Goal: Task Accomplishment & Management: Manage account settings

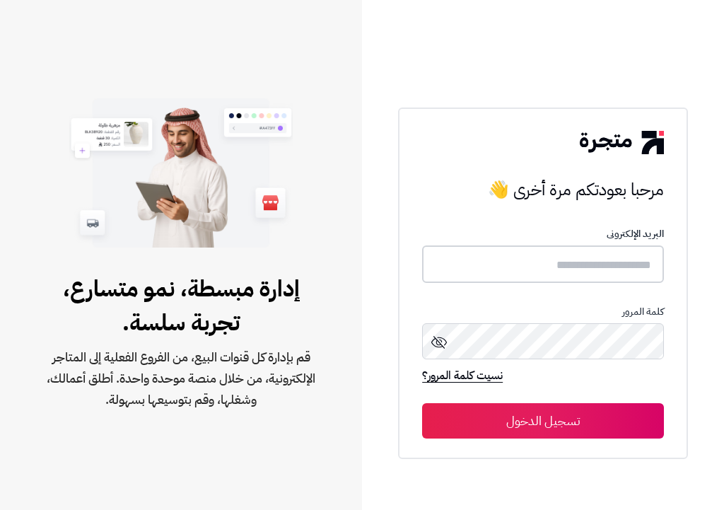
type input "*******"
click at [536, 432] on button "تسجيل الدخول" at bounding box center [543, 420] width 242 height 35
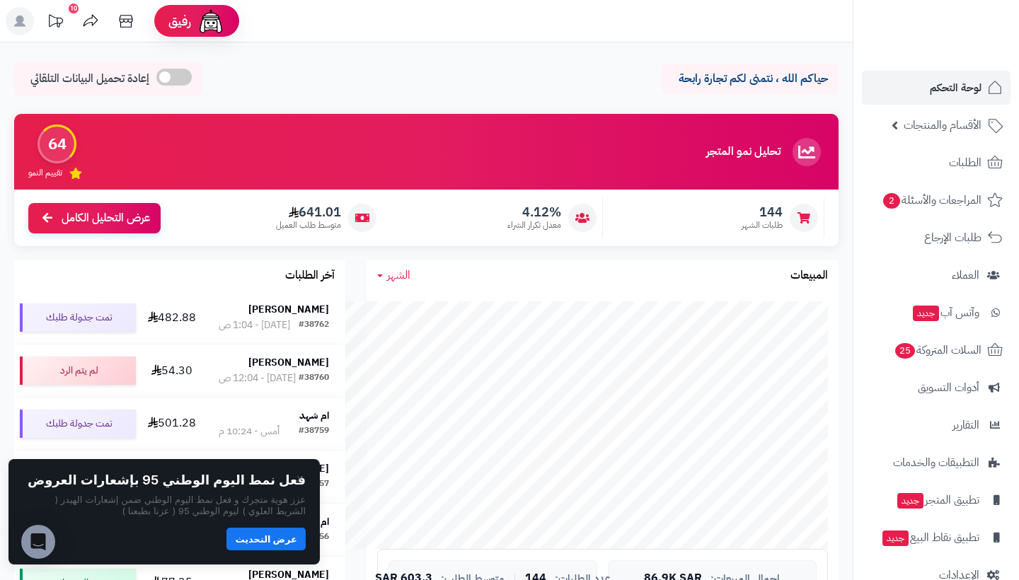
click at [724, 88] on span "لوحة التحكم" at bounding box center [956, 88] width 52 height 20
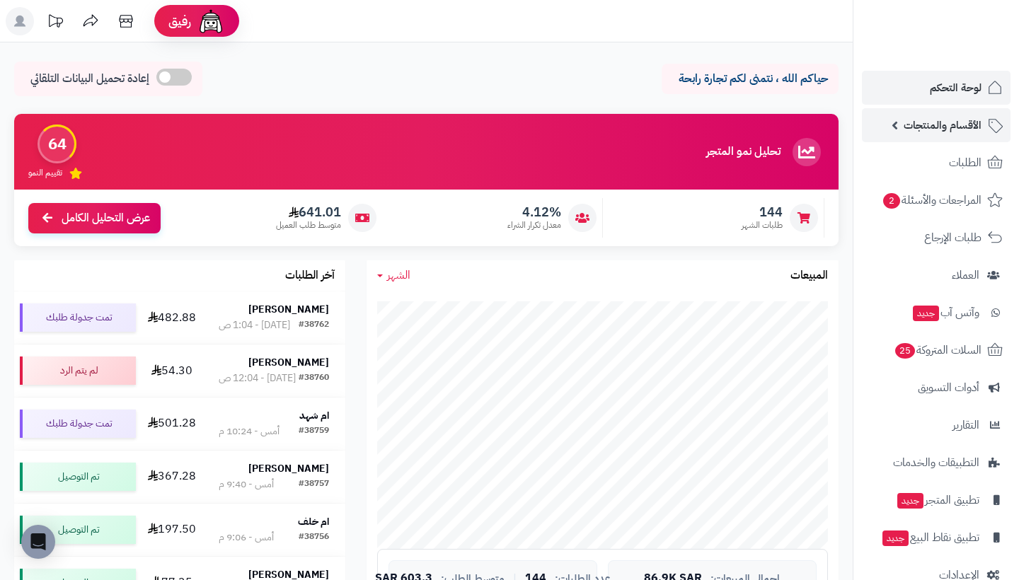
click at [953, 120] on span "الأقسام والمنتجات" at bounding box center [942, 125] width 78 height 20
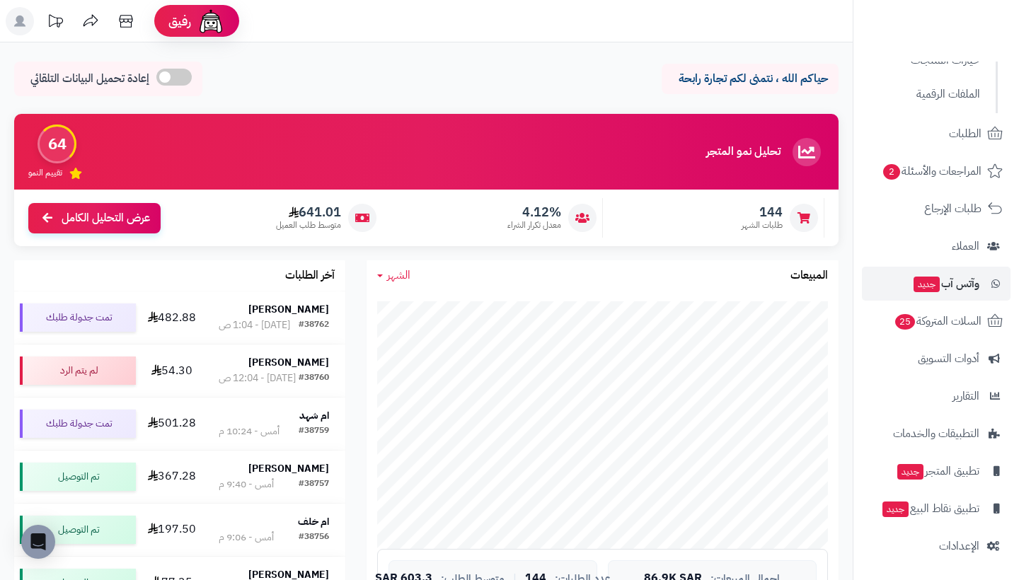
scroll to position [233, 0]
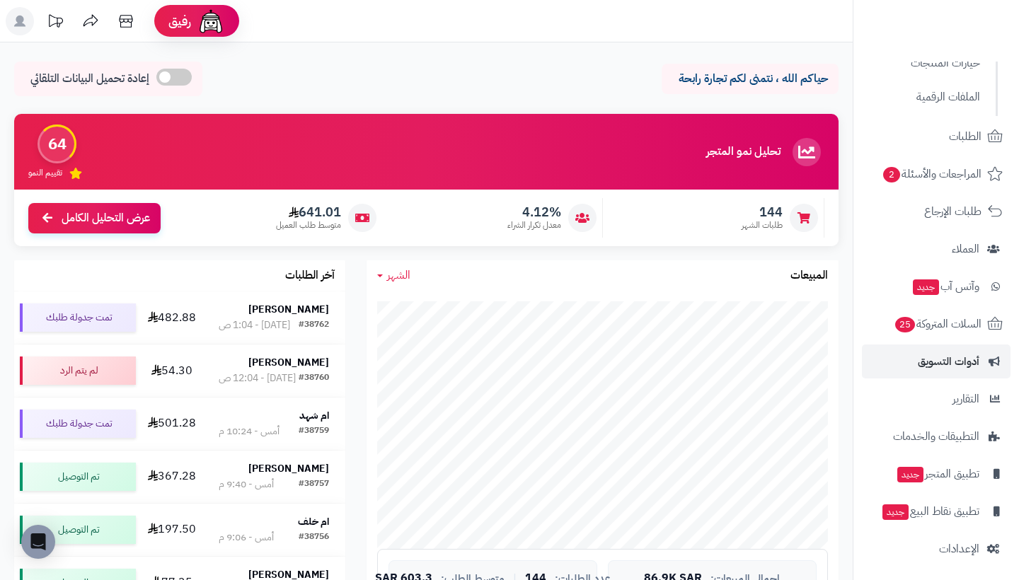
click at [957, 371] on link "أدوات التسويق" at bounding box center [936, 362] width 149 height 34
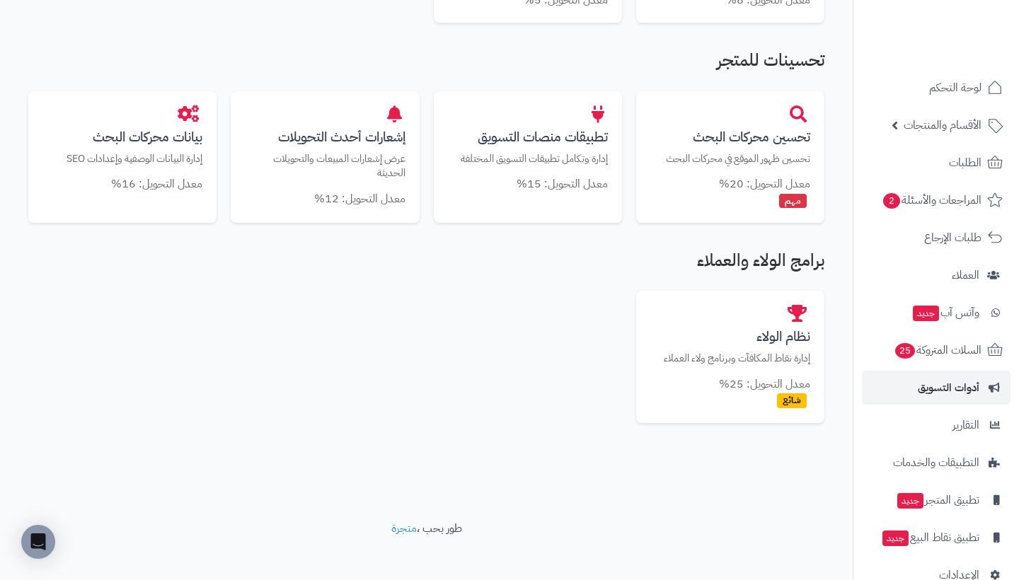
scroll to position [799, 0]
click at [949, 320] on span "وآتس آب جديد" at bounding box center [945, 313] width 67 height 20
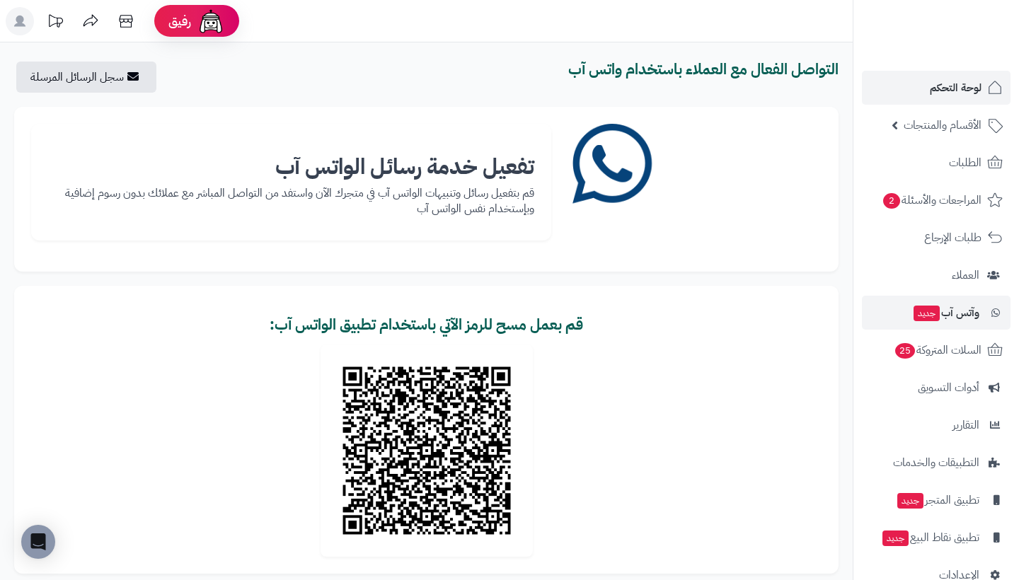
click at [918, 98] on link "لوحة التحكم" at bounding box center [936, 88] width 149 height 34
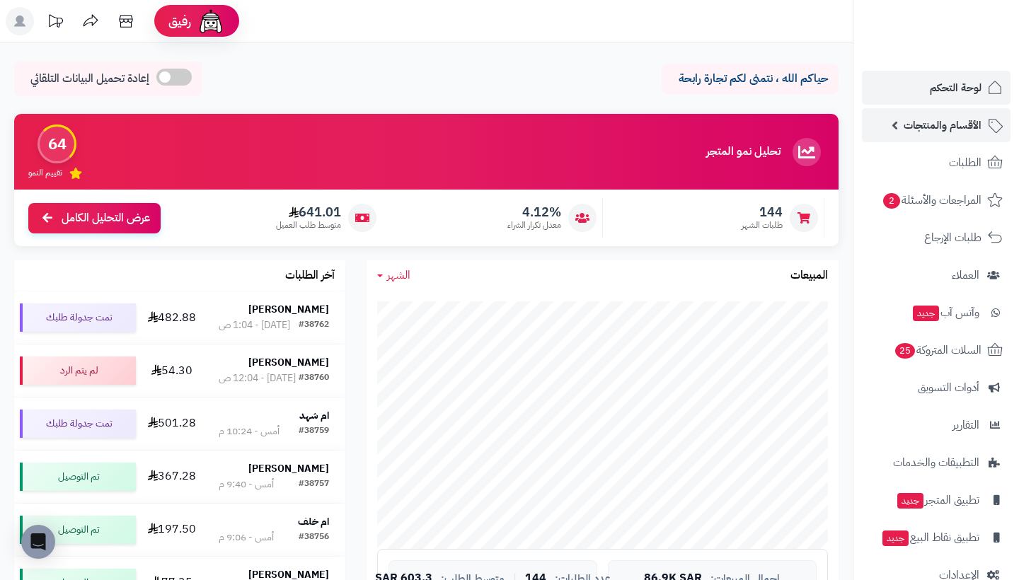
click at [970, 140] on link "الأقسام والمنتجات" at bounding box center [936, 125] width 149 height 34
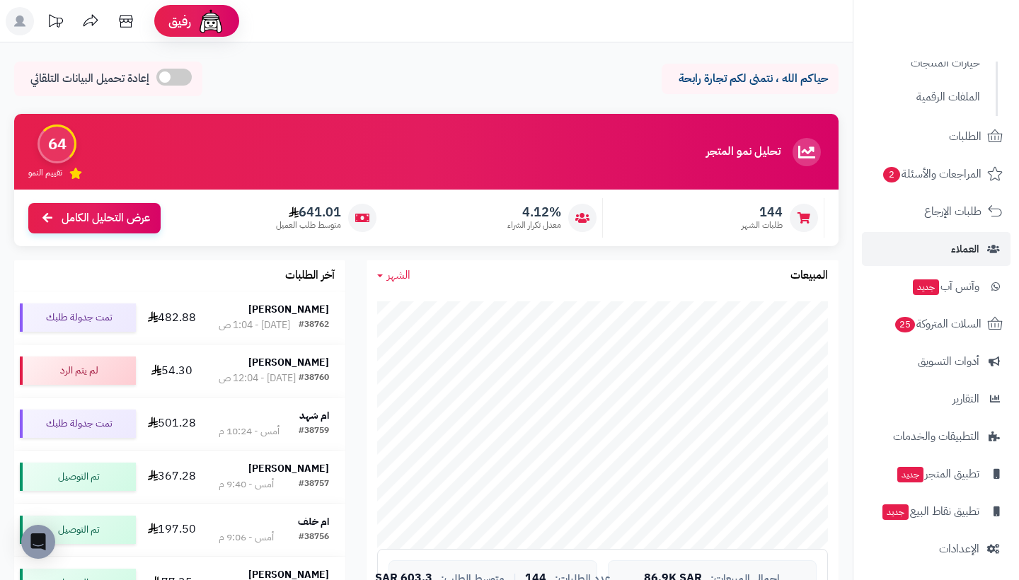
scroll to position [232, 0]
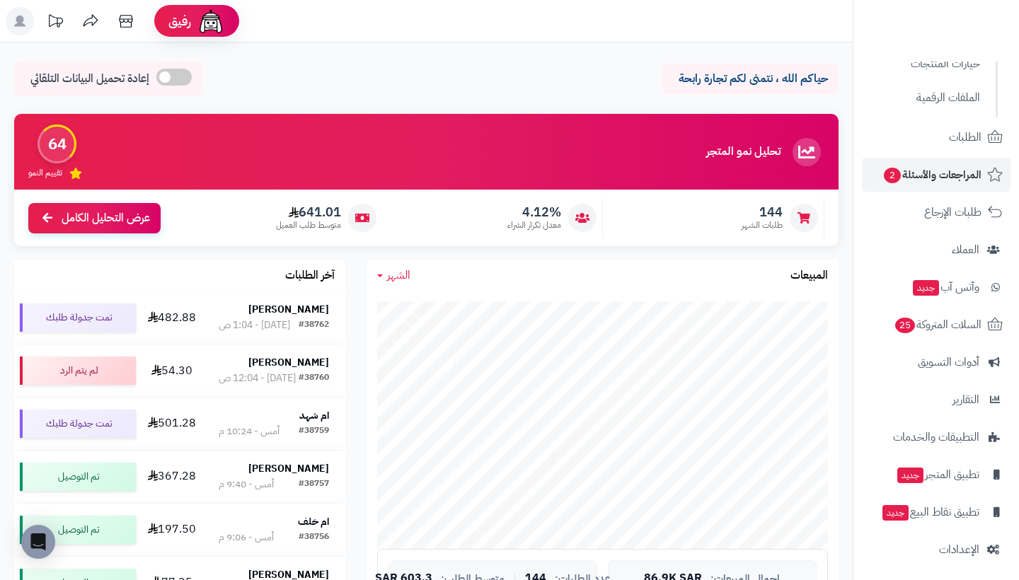
click at [908, 178] on span "المراجعات والأسئلة 2" at bounding box center [931, 175] width 99 height 20
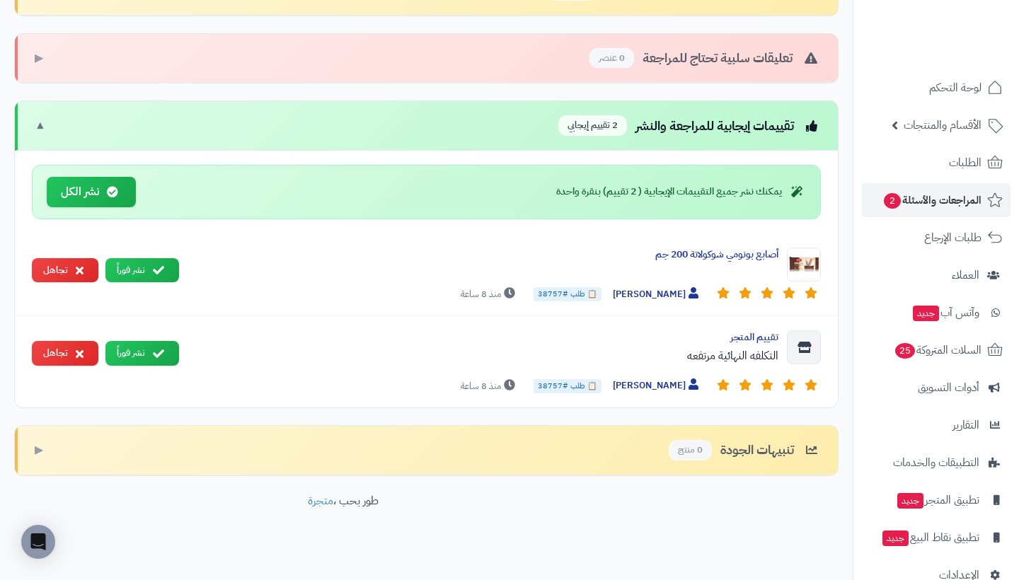
scroll to position [519, 0]
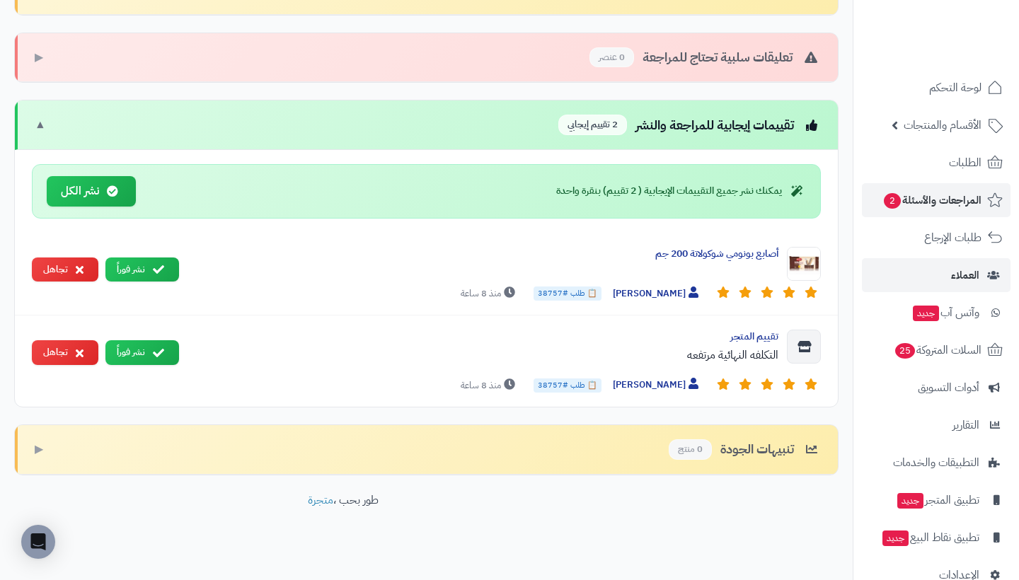
click at [947, 274] on link "العملاء" at bounding box center [936, 275] width 149 height 34
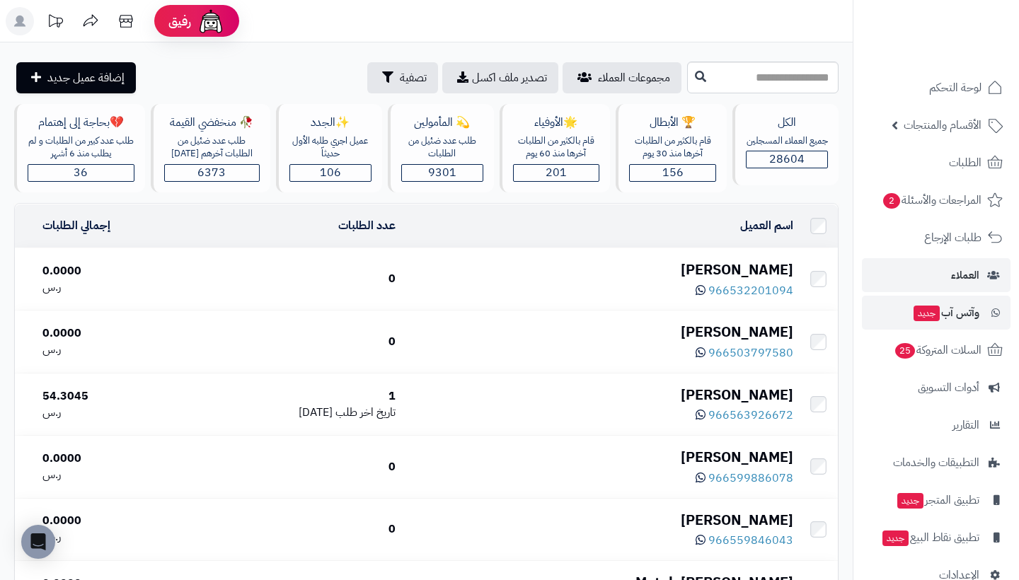
click at [961, 318] on span "وآتس آب جديد" at bounding box center [945, 313] width 67 height 20
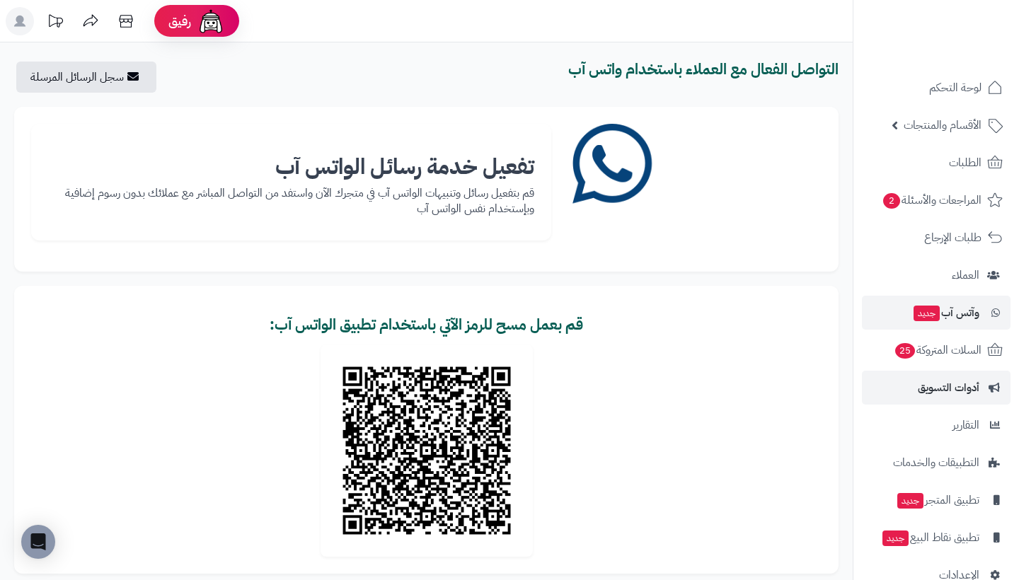
click at [976, 385] on span "أدوات التسويق" at bounding box center [949, 388] width 62 height 20
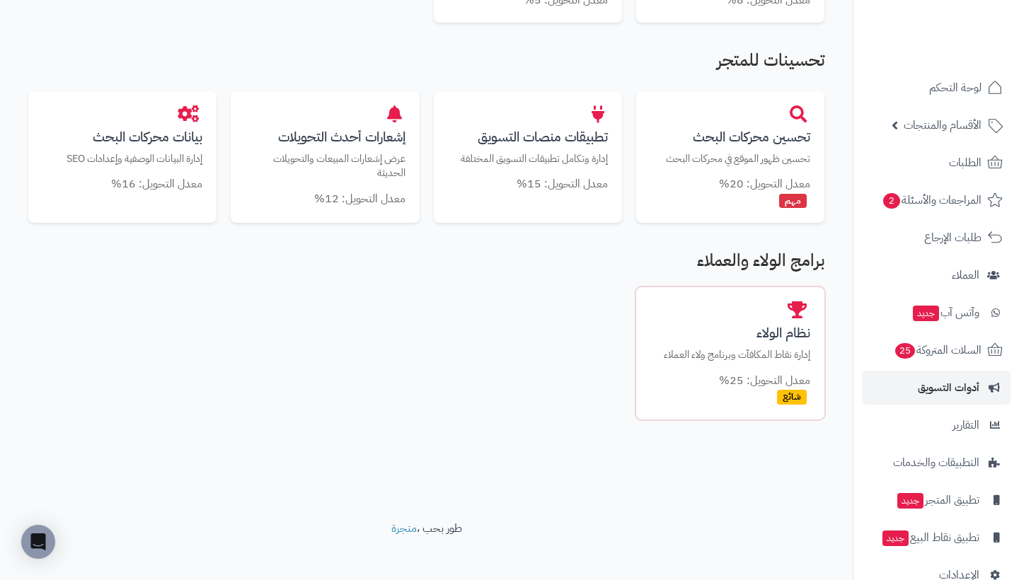
scroll to position [799, 0]
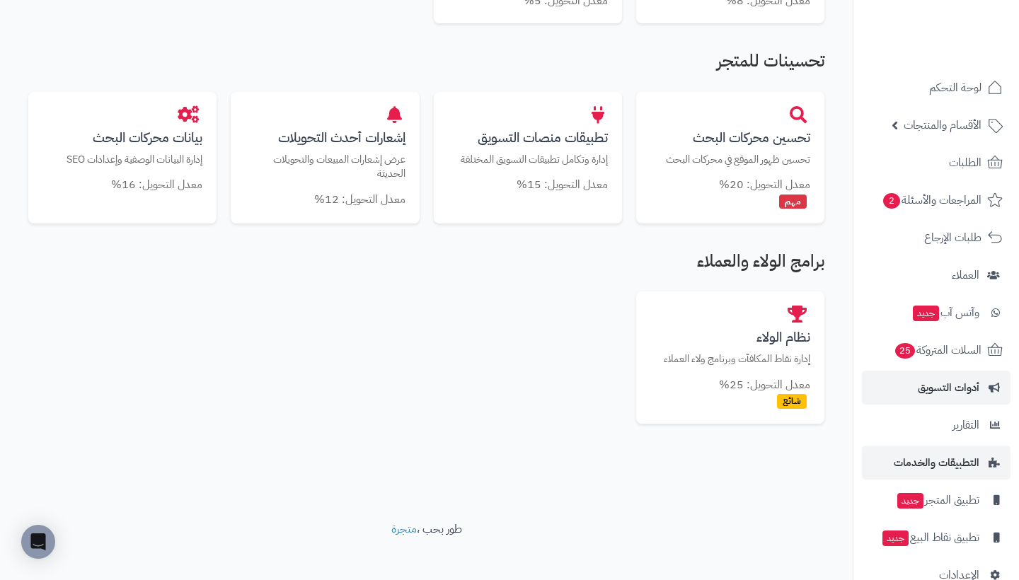
click at [942, 470] on span "التطبيقات والخدمات" at bounding box center [937, 463] width 86 height 20
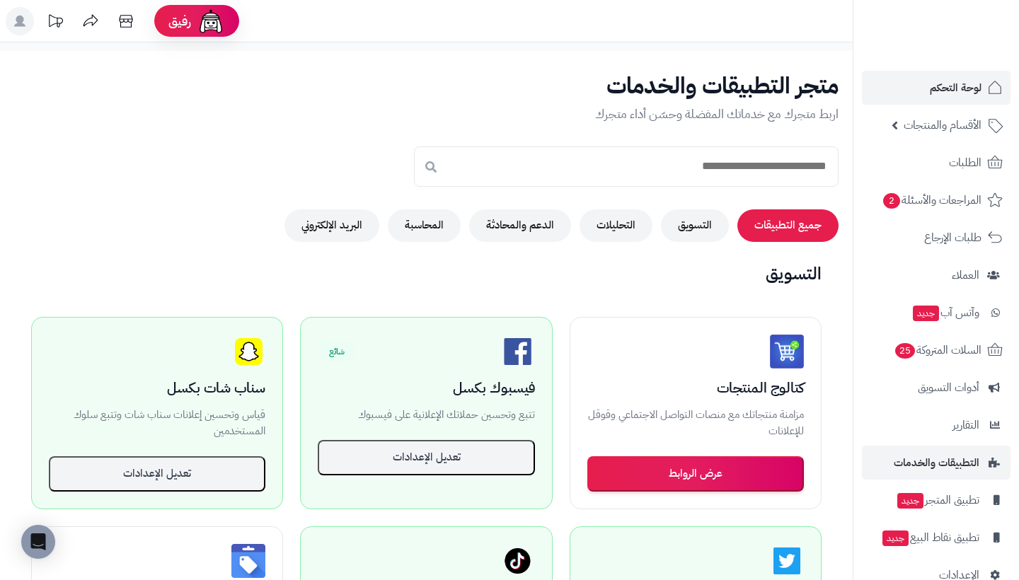
click at [949, 100] on link "لوحة التحكم" at bounding box center [936, 88] width 149 height 34
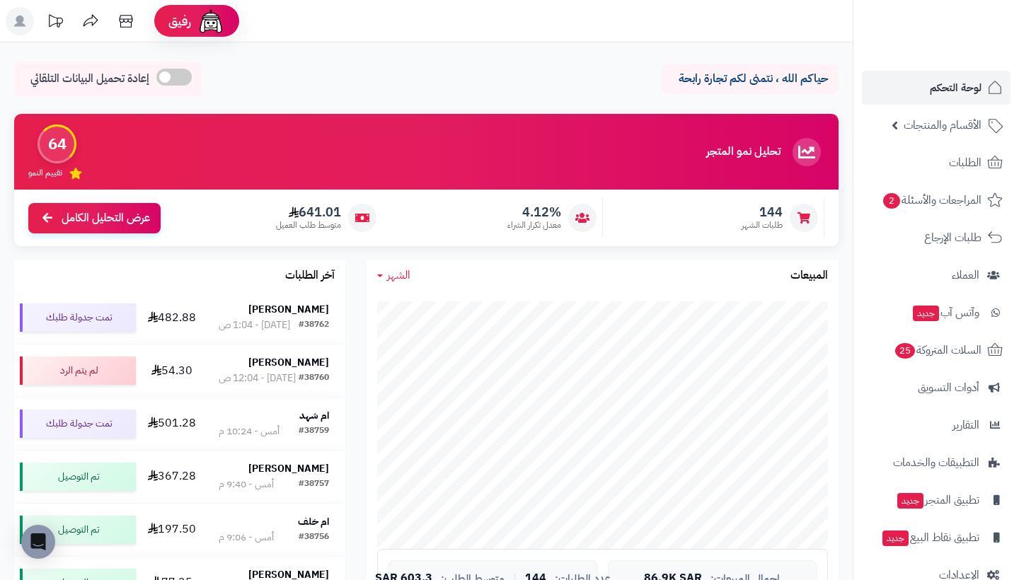
click at [948, 40] on img at bounding box center [964, 55] width 83 height 30
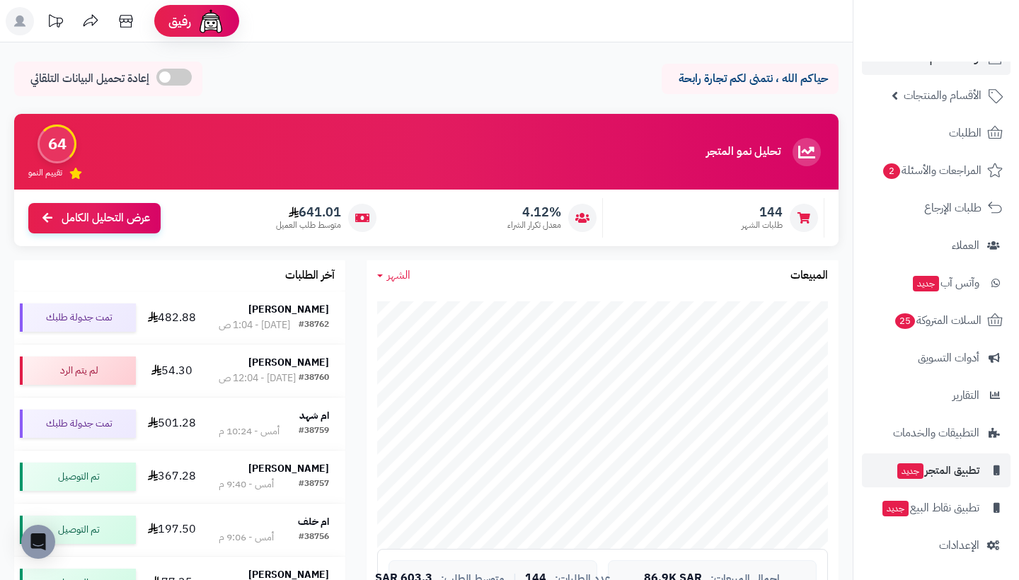
scroll to position [30, 0]
click at [987, 548] on icon at bounding box center [993, 546] width 13 height 10
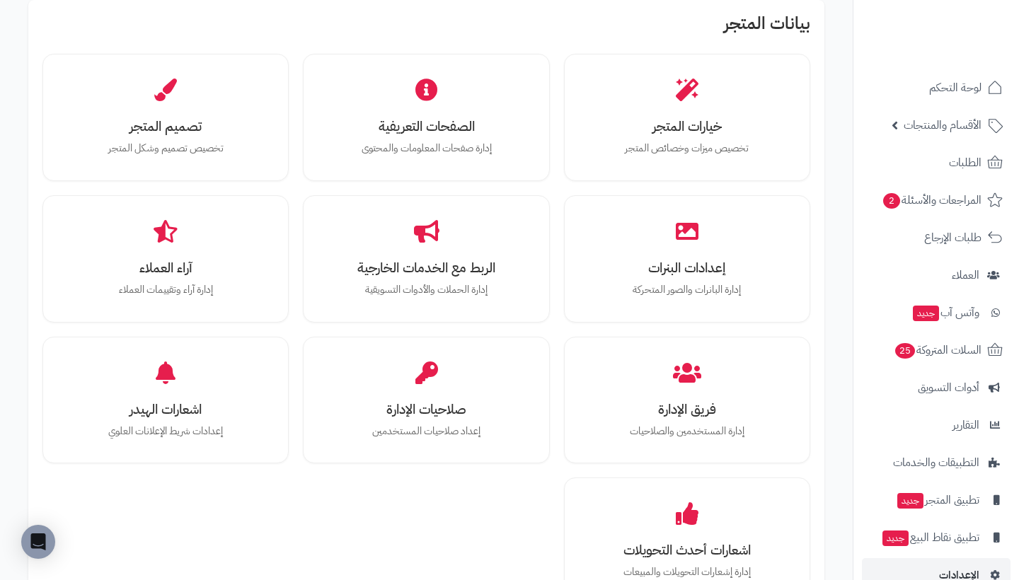
scroll to position [441, 0]
click at [660, 289] on p "إدارة البانرات والصور المتحركة" at bounding box center [687, 290] width 197 height 16
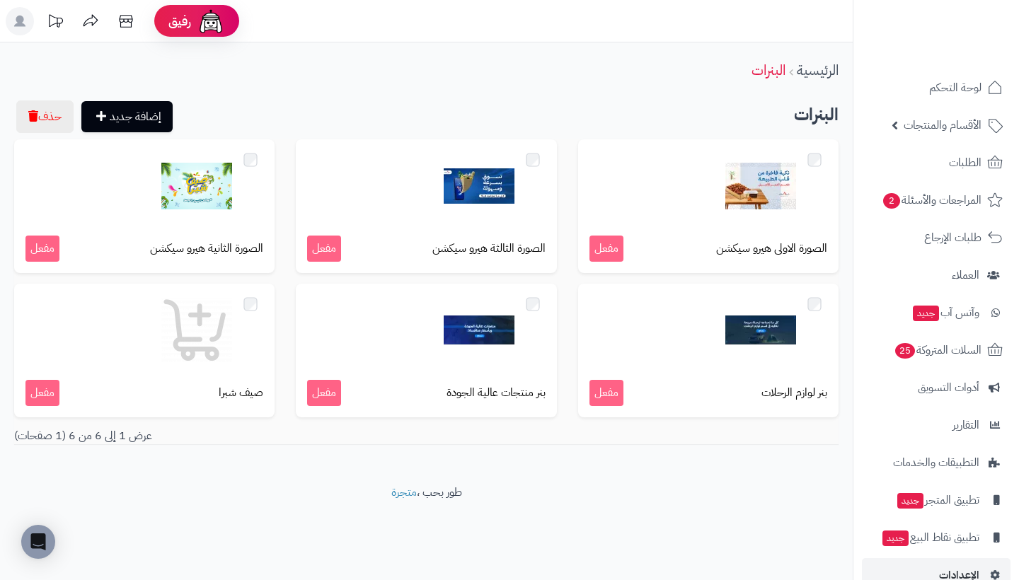
click at [87, 232] on div "الصورة الثانية هيرو سيكشن مفعل" at bounding box center [144, 206] width 260 height 134
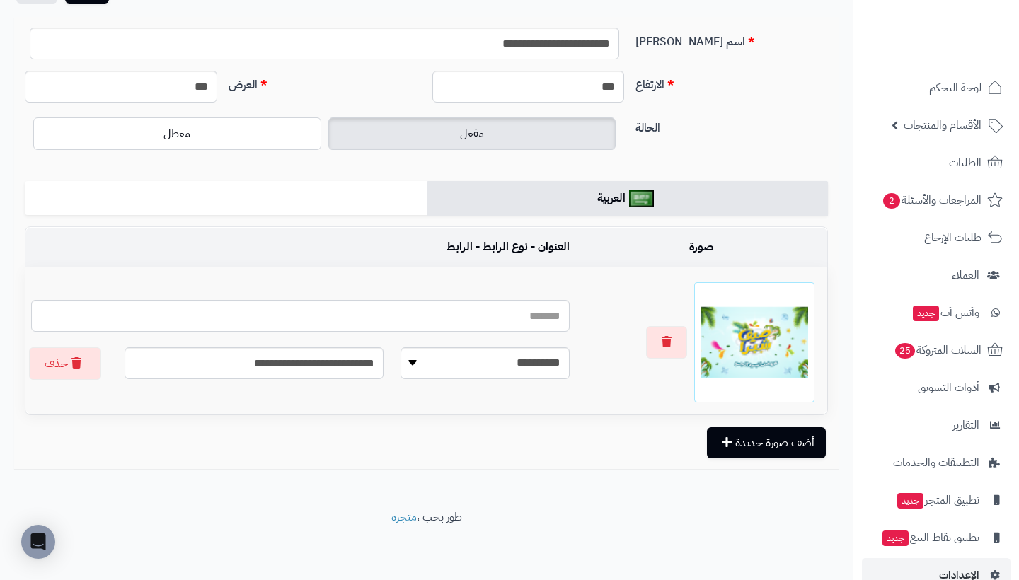
scroll to position [89, 0]
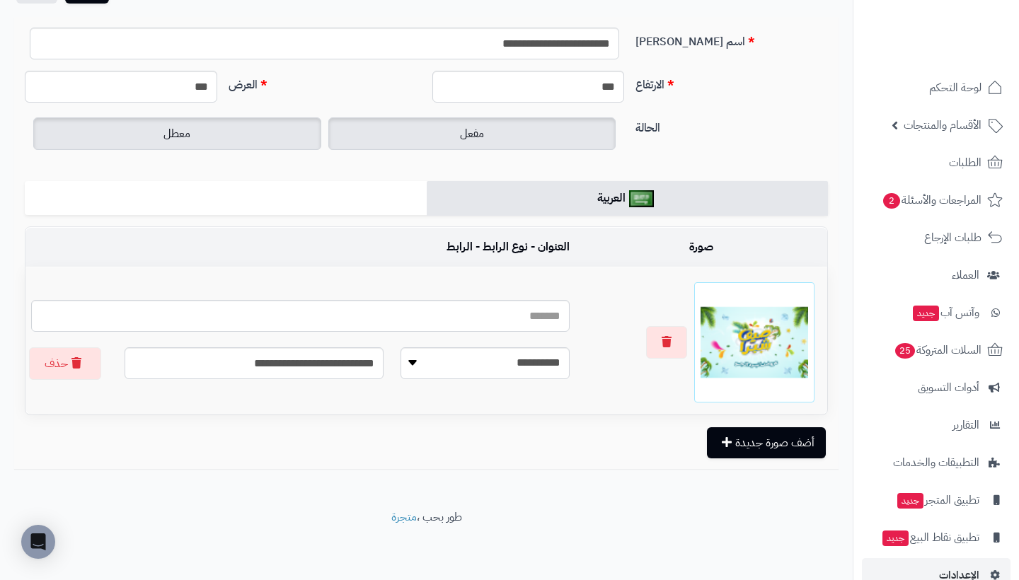
click at [319, 128] on label "معطل" at bounding box center [177, 133] width 288 height 33
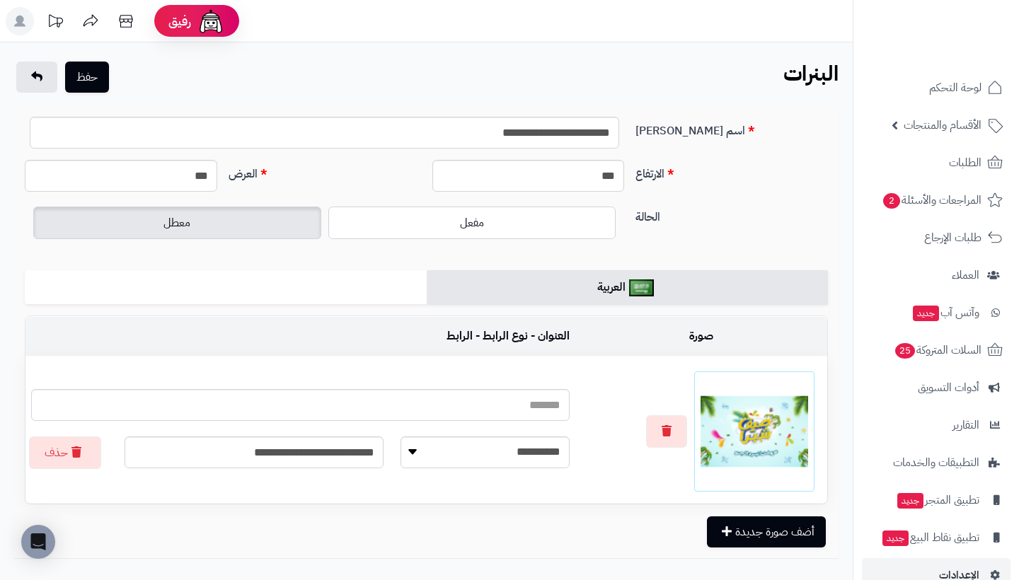
scroll to position [0, 0]
click at [82, 85] on button "حفظ" at bounding box center [87, 76] width 44 height 31
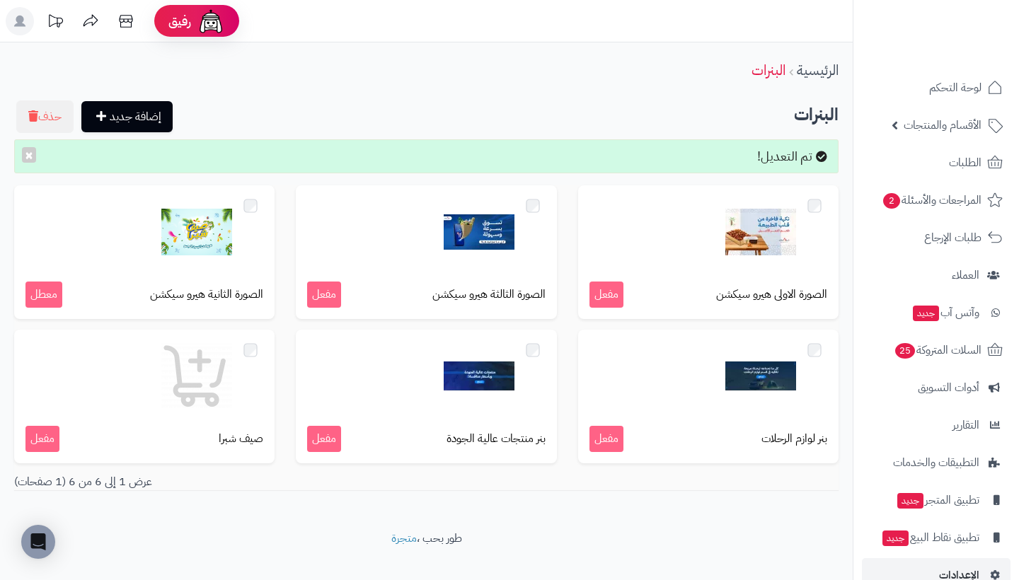
click at [954, 21] on img at bounding box center [964, 30] width 83 height 30
